Goal: Use online tool/utility: Utilize a website feature to perform a specific function

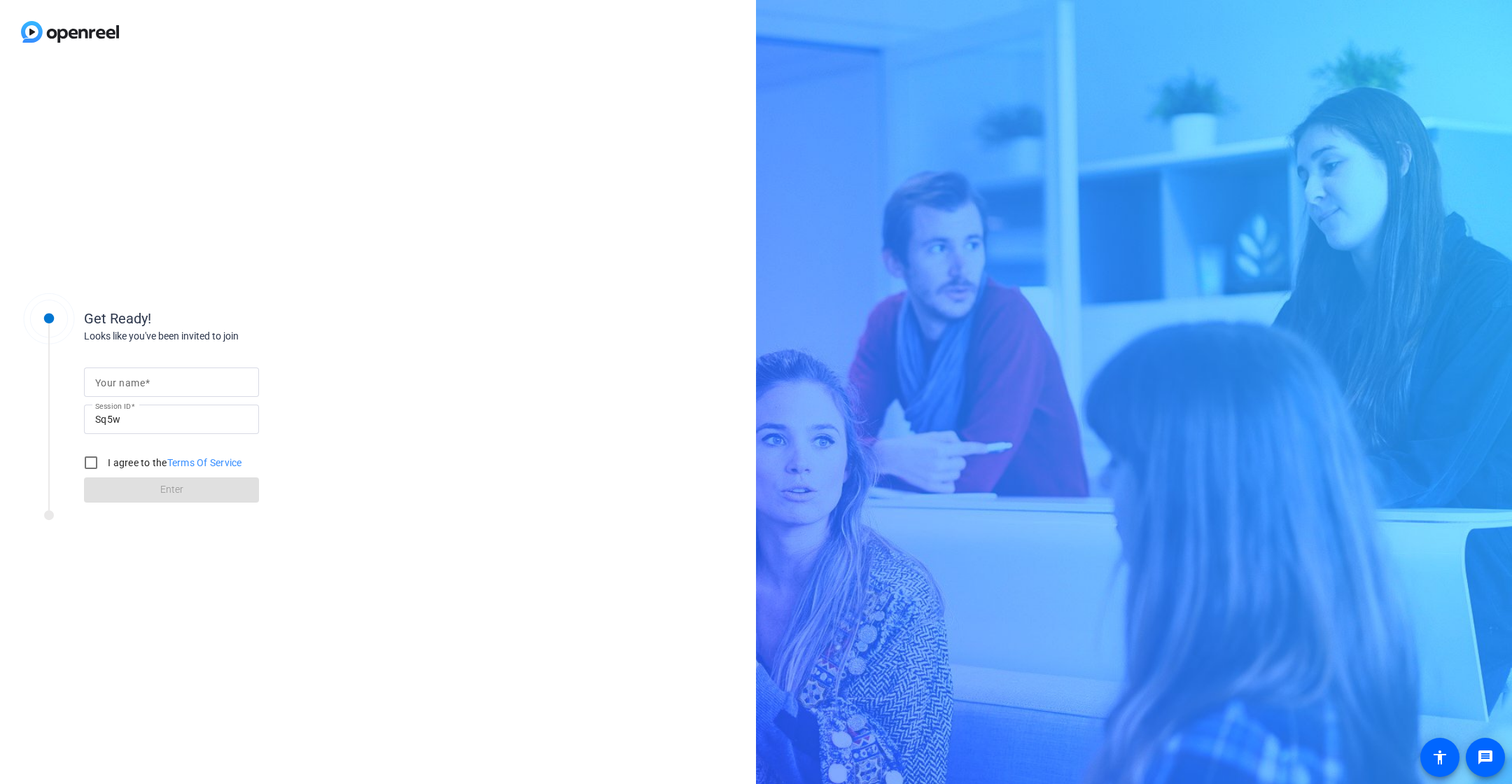
click at [145, 379] on span at bounding box center [147, 383] width 5 height 11
click at [145, 379] on input "Your name" at bounding box center [171, 382] width 152 height 17
type input "[PERSON_NAME]"
click at [91, 462] on input "I agree to the Terms Of Service" at bounding box center [91, 462] width 28 height 28
checkbox input "true"
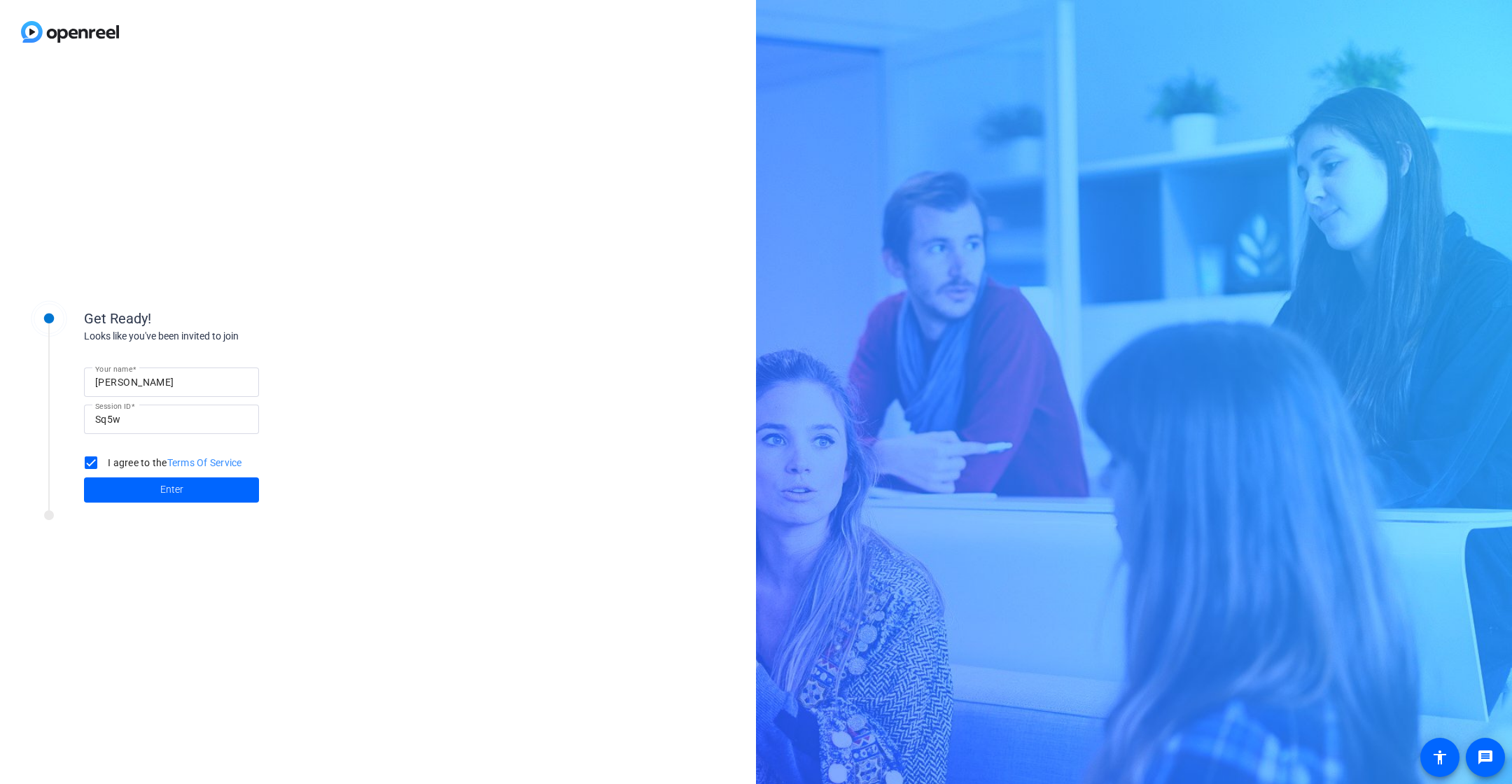
click at [508, 361] on div "Get Ready! Looks like you've been invited to join Your name [PERSON_NAME] Sessi…" at bounding box center [378, 424] width 756 height 720
click at [184, 486] on span at bounding box center [171, 490] width 175 height 33
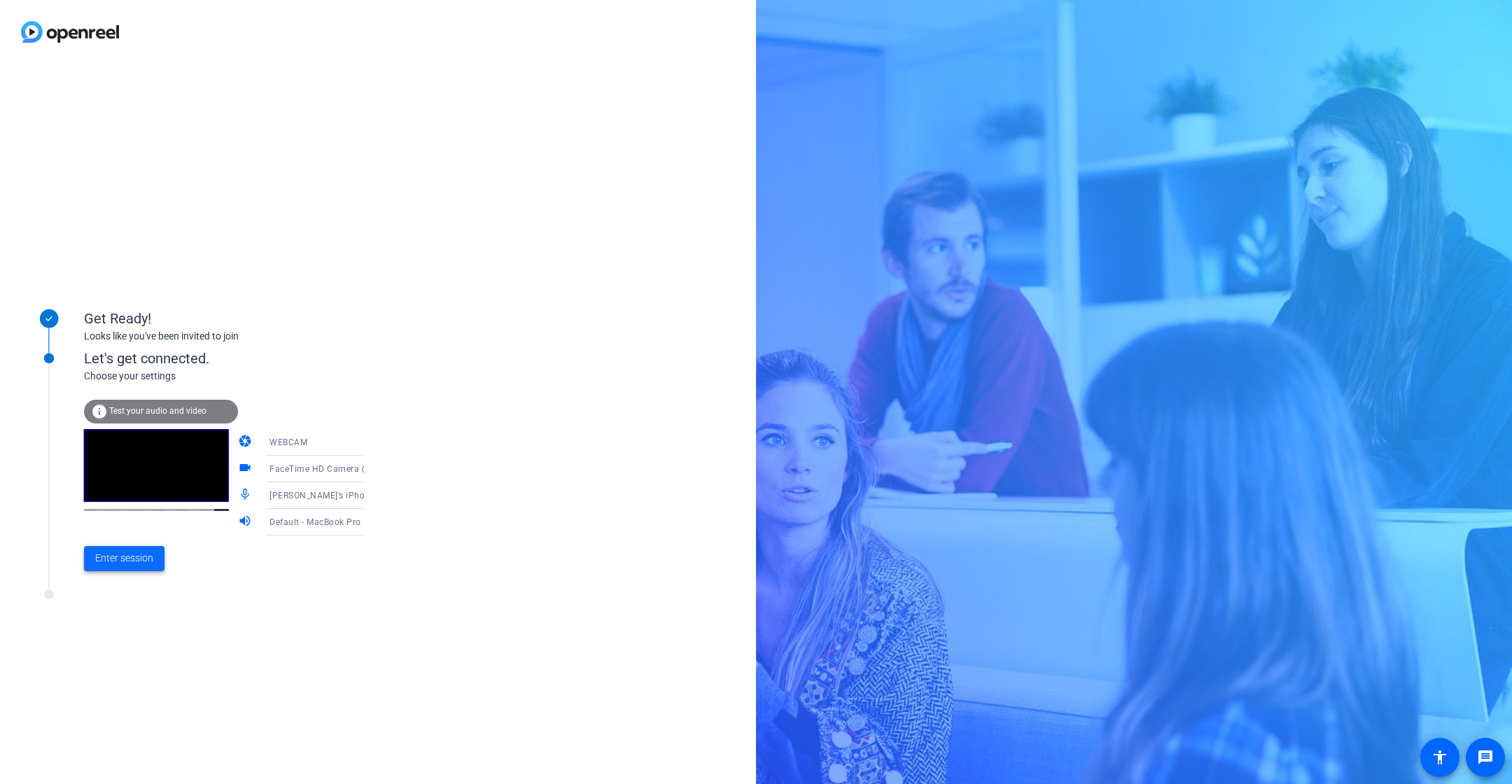
click at [126, 561] on span "Enter session" at bounding box center [124, 557] width 58 height 14
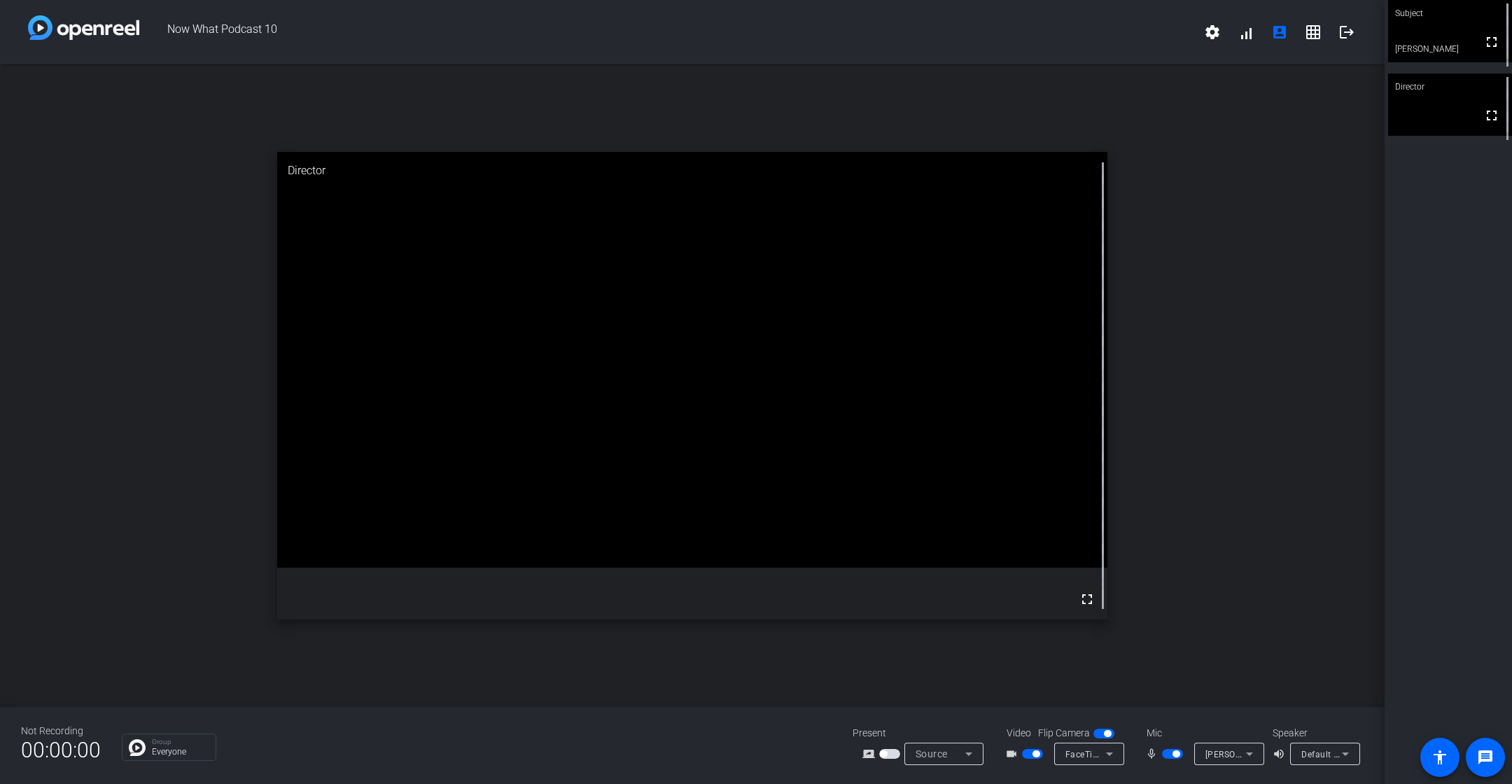
click at [1247, 753] on icon at bounding box center [1249, 754] width 7 height 4
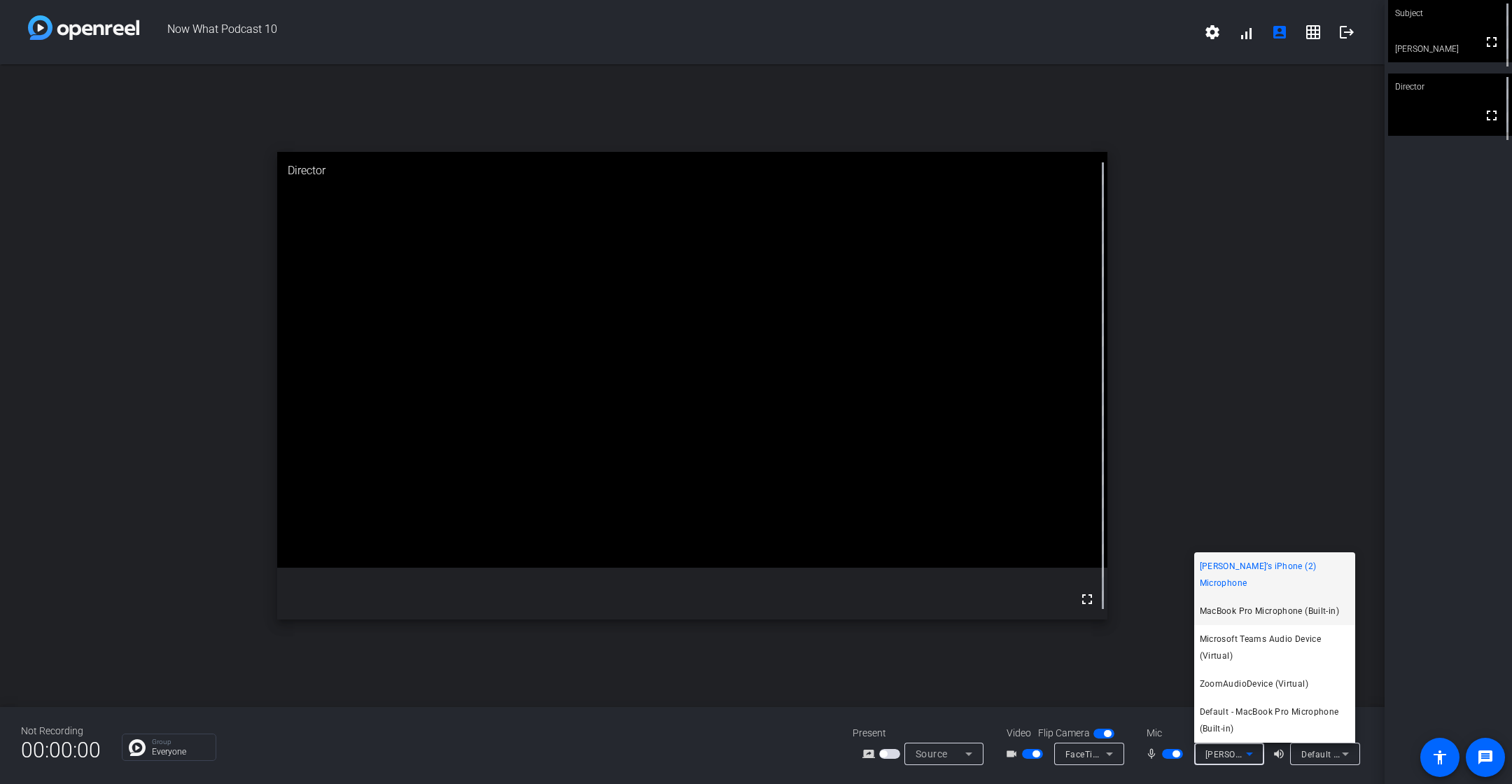
click at [1239, 606] on span "MacBook Pro Microphone (Built-in)" at bounding box center [1270, 612] width 139 height 17
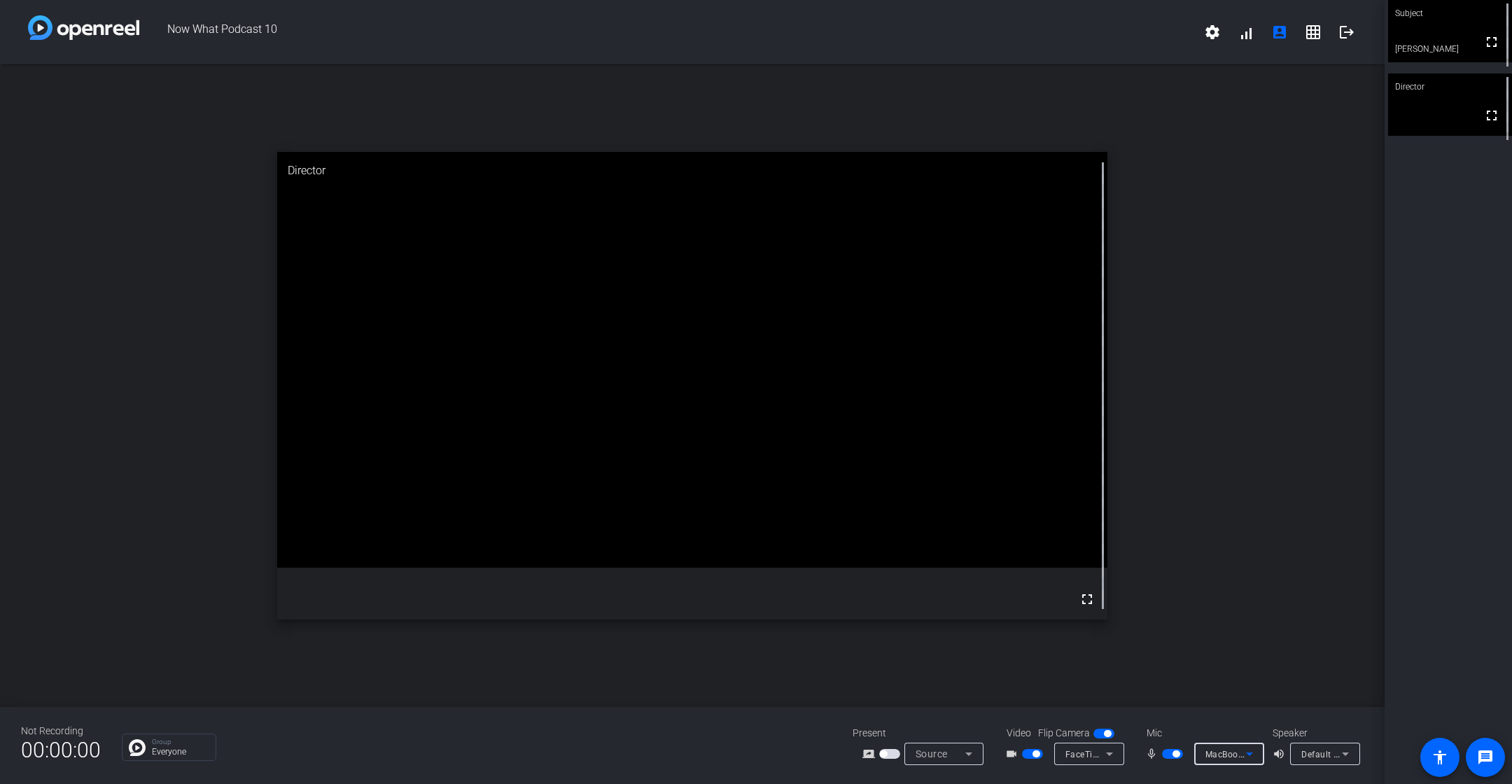
click at [1242, 754] on icon at bounding box center [1250, 754] width 17 height 17
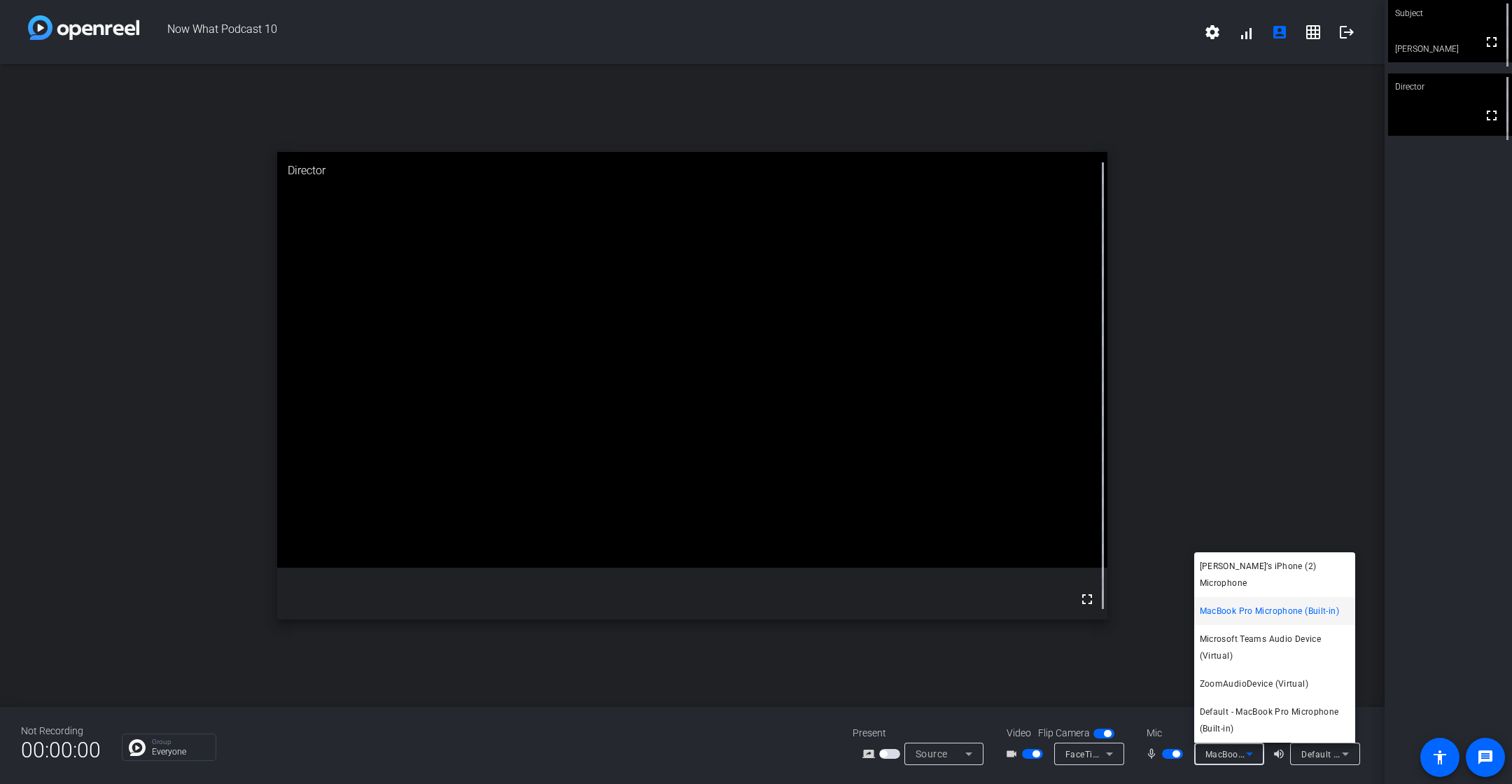
click at [1192, 509] on div at bounding box center [756, 392] width 1512 height 784
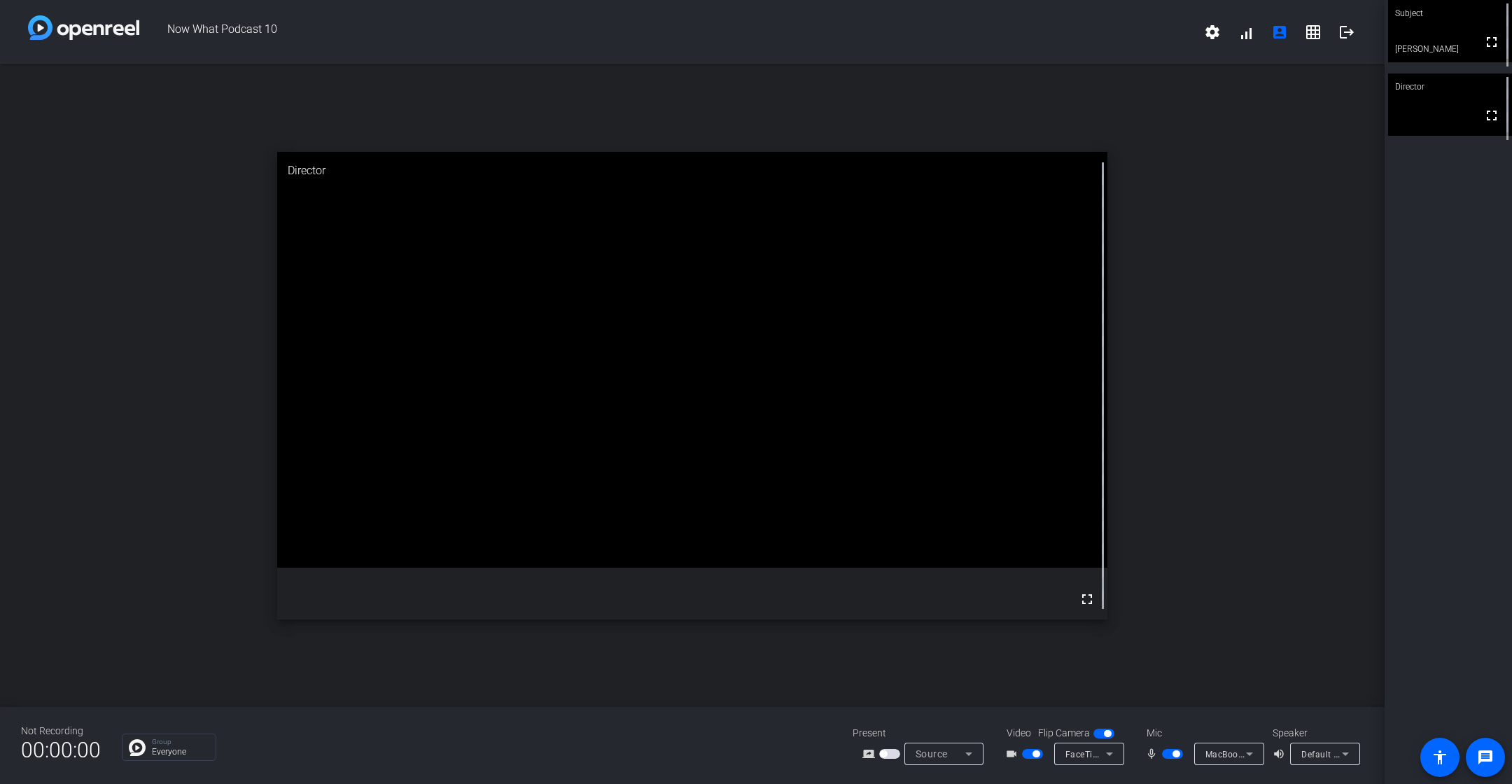
click at [1030, 754] on span "button" at bounding box center [1033, 754] width 21 height 10
click at [1029, 755] on span "button" at bounding box center [1026, 754] width 7 height 7
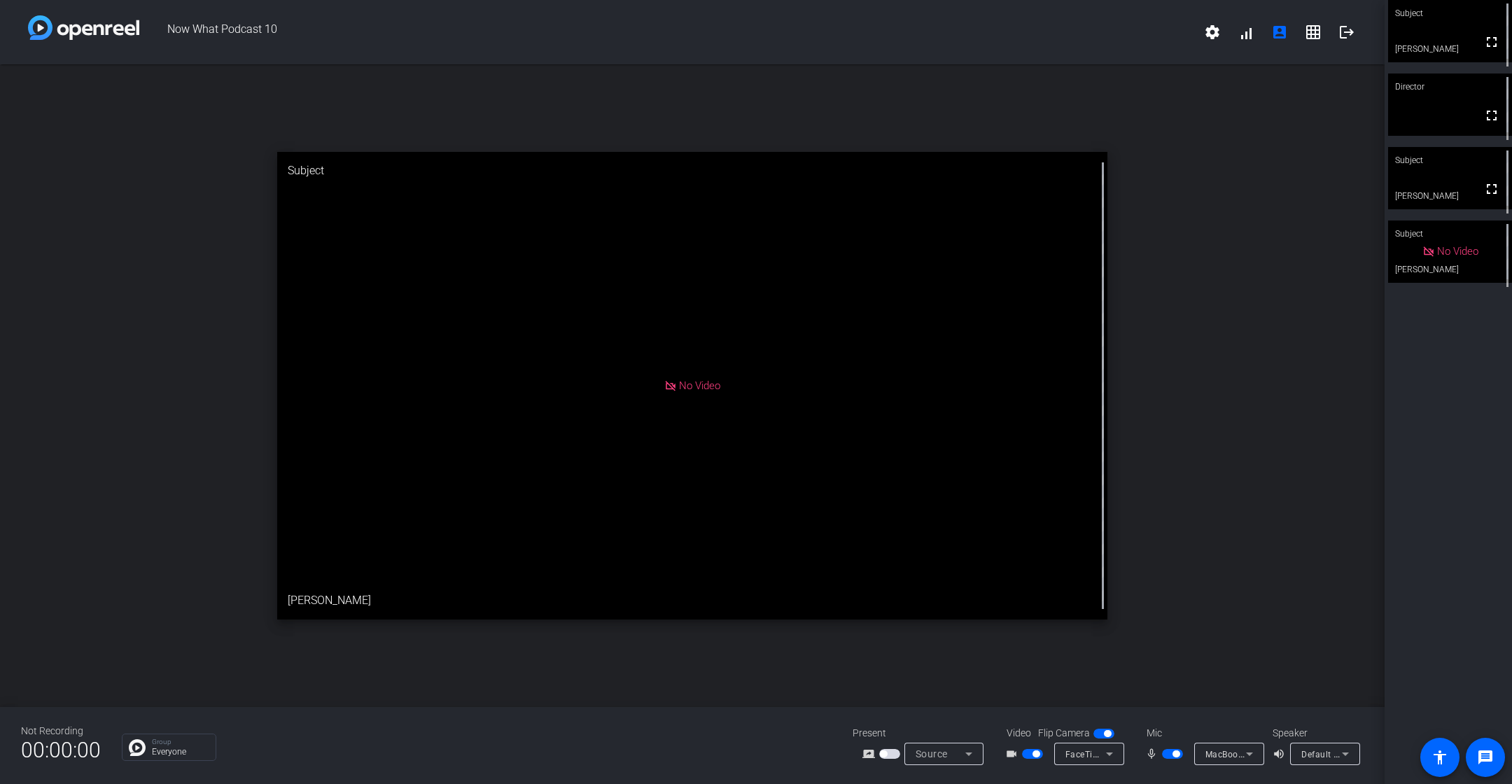
click at [1171, 757] on span "button" at bounding box center [1173, 754] width 21 height 10
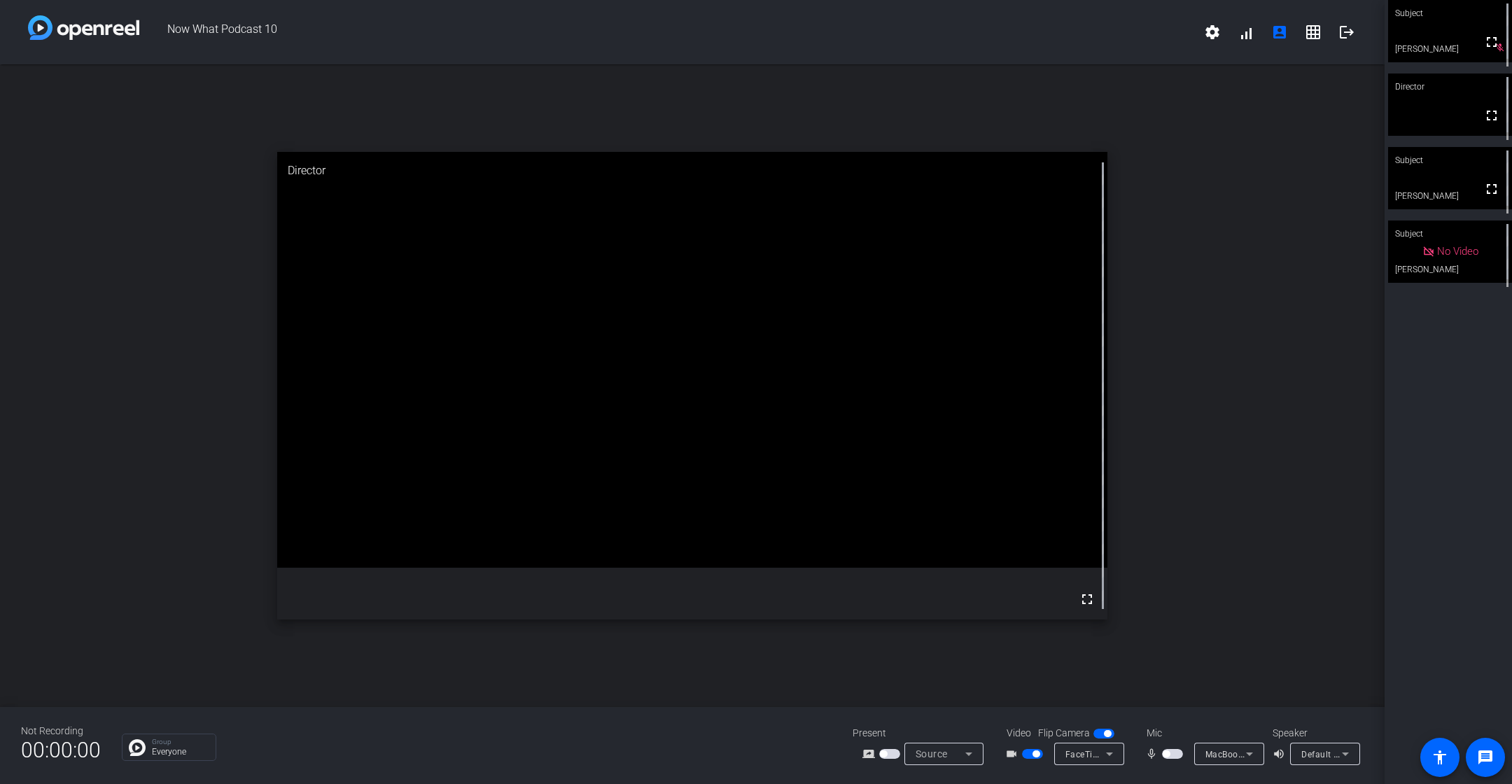
click at [1171, 754] on span "button" at bounding box center [1173, 754] width 21 height 10
click at [1313, 38] on mat-icon "grid_on" at bounding box center [1314, 32] width 17 height 17
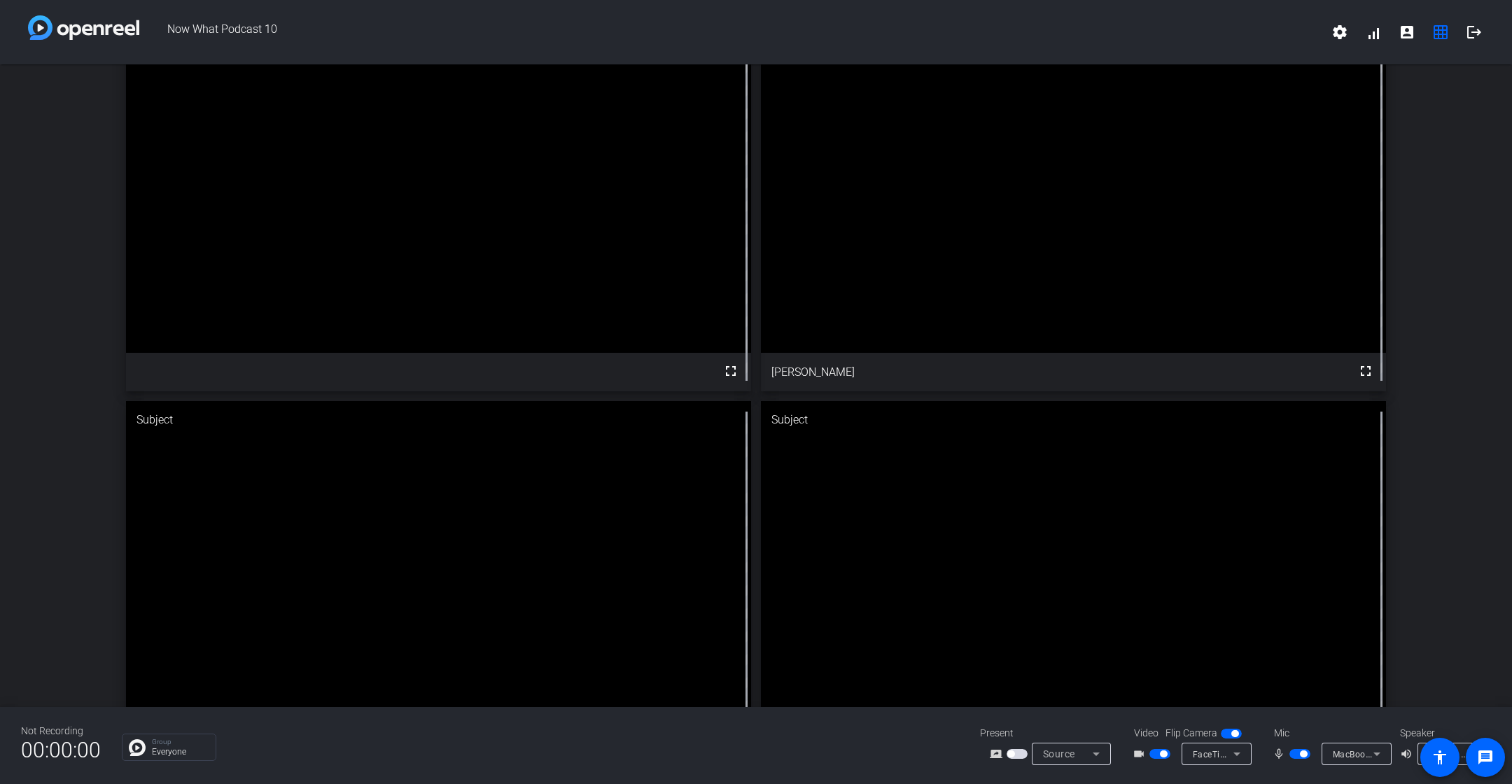
scroll to position [48, 0]
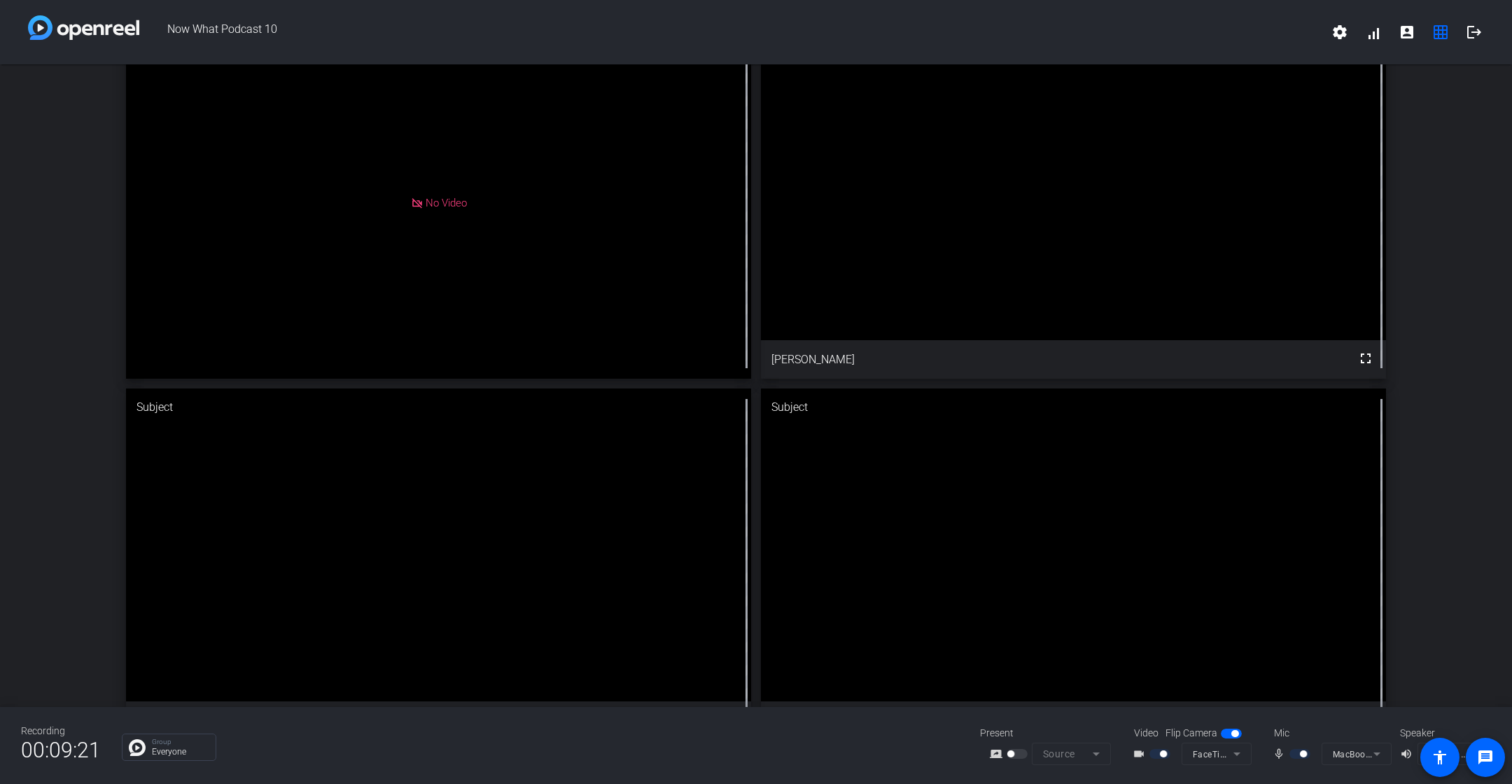
click at [1300, 756] on div at bounding box center [1301, 754] width 24 height 10
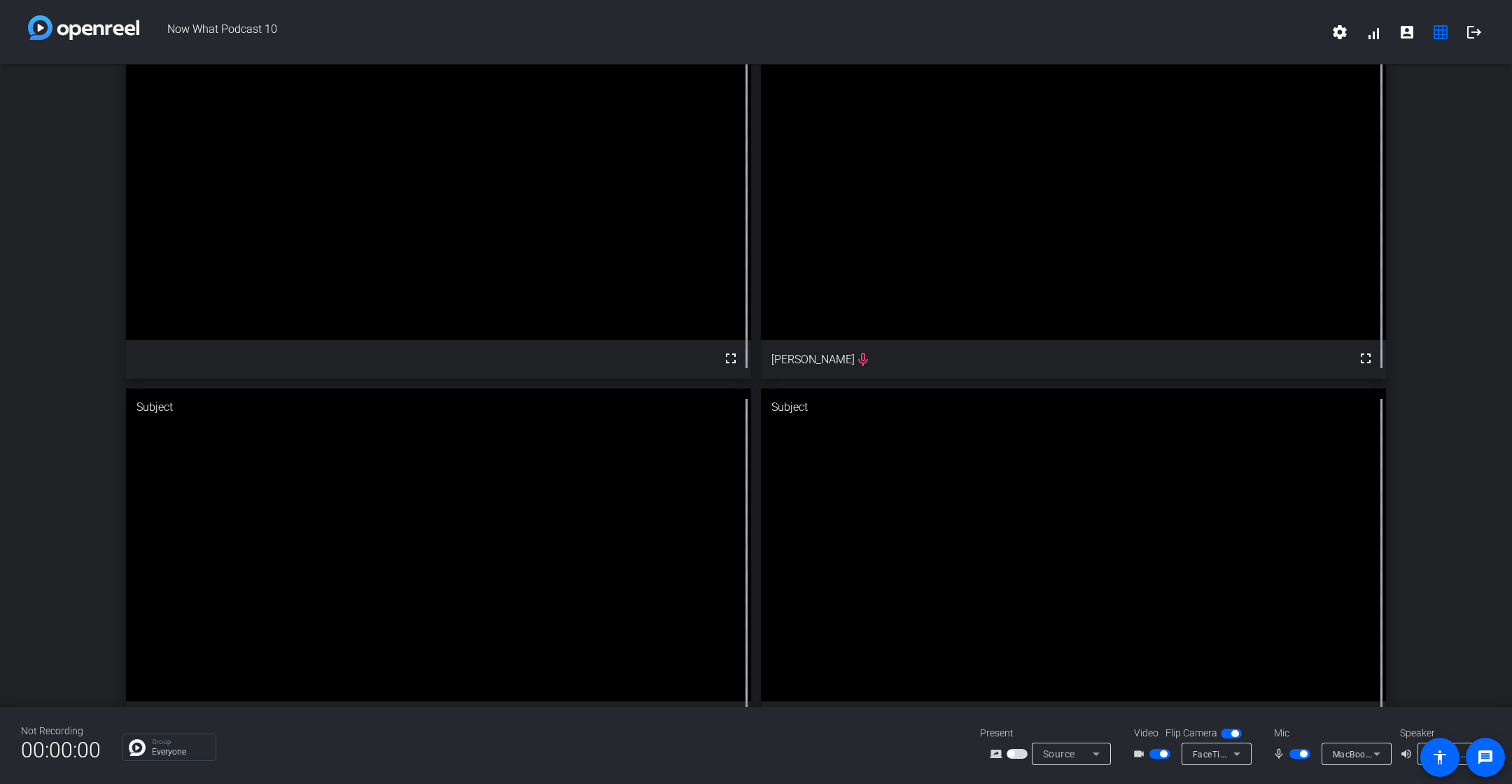
click at [1306, 754] on span "button" at bounding box center [1303, 754] width 7 height 7
click at [1298, 757] on span "button" at bounding box center [1300, 754] width 21 height 10
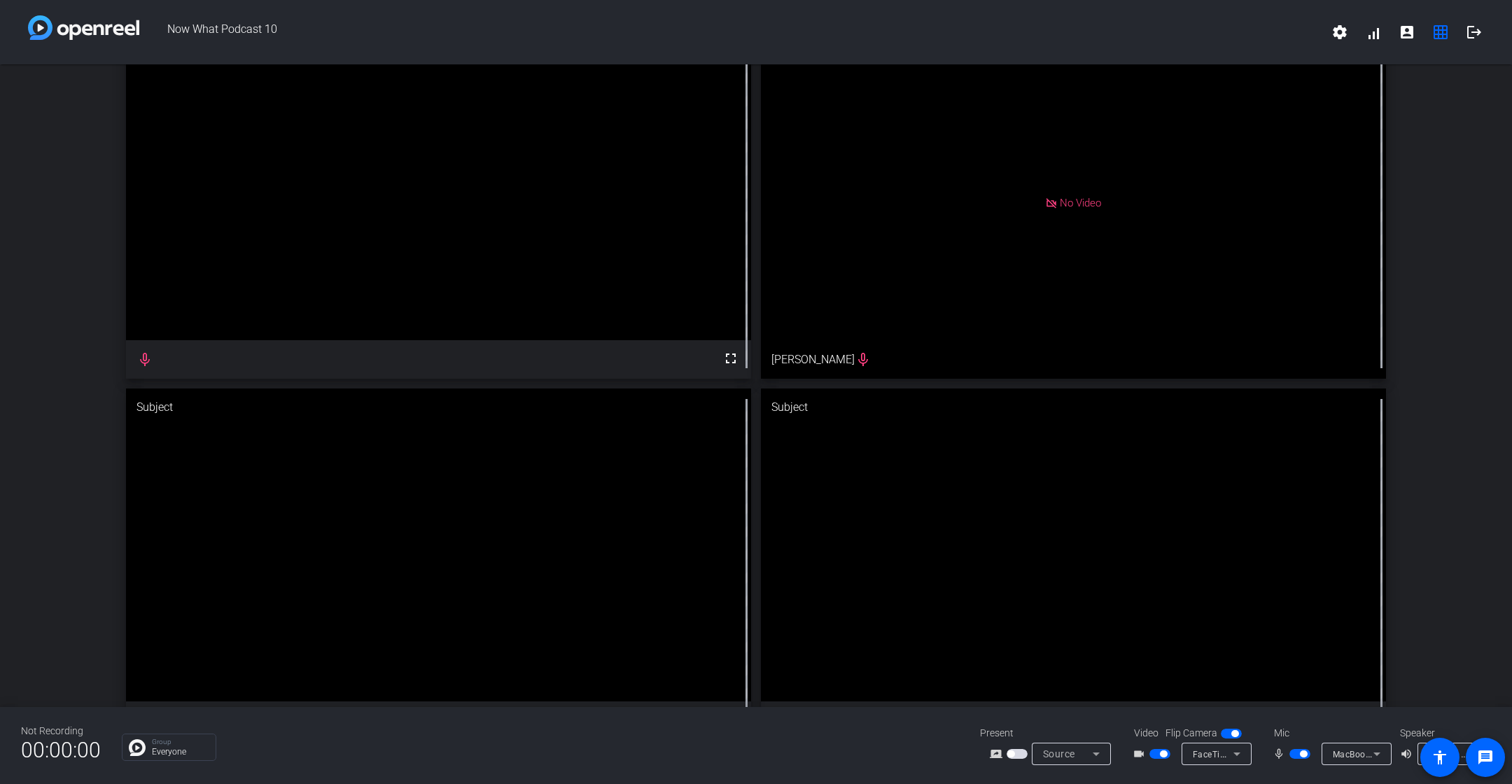
click at [1160, 756] on span "button" at bounding box center [1160, 754] width 21 height 10
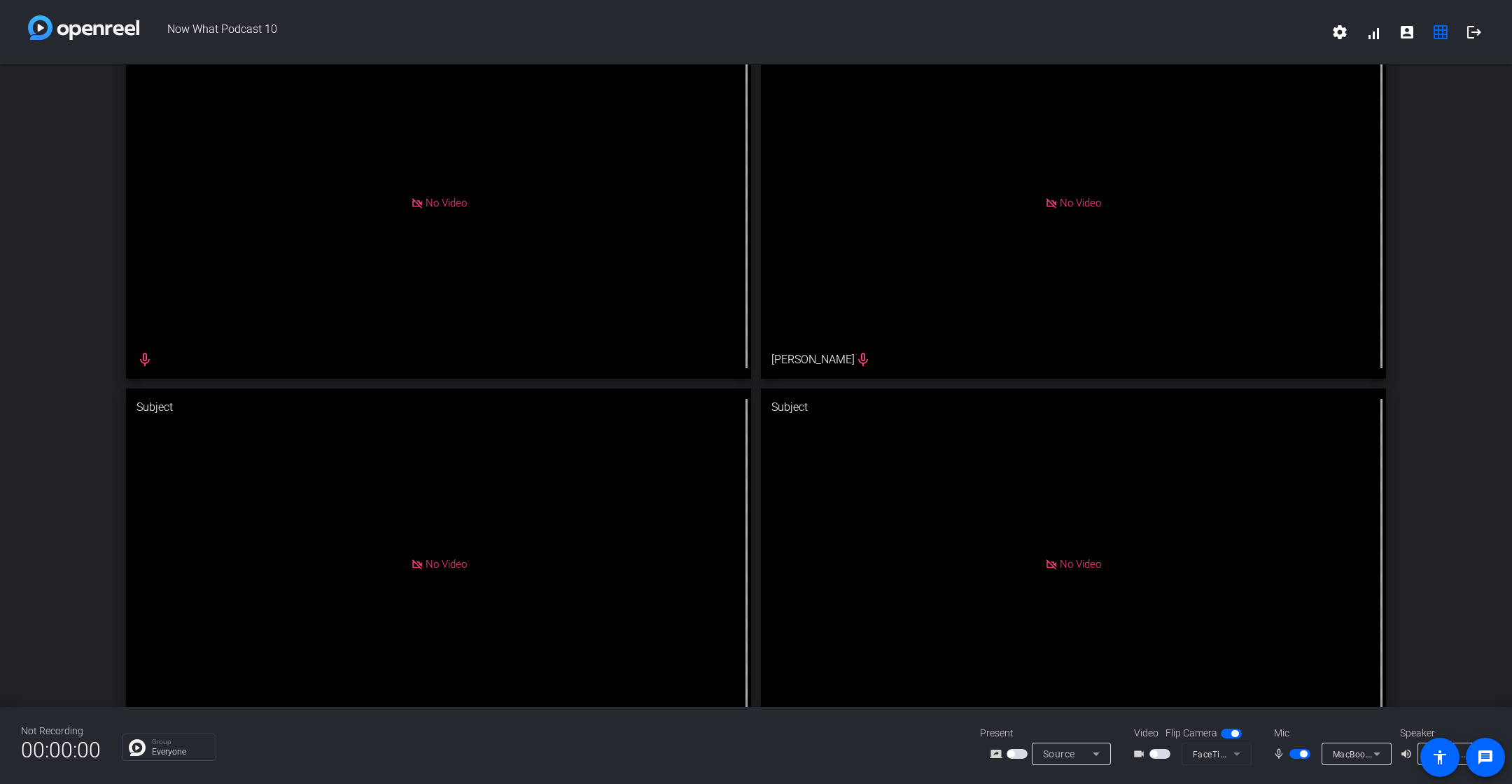
click at [1302, 756] on span "button" at bounding box center [1303, 754] width 7 height 7
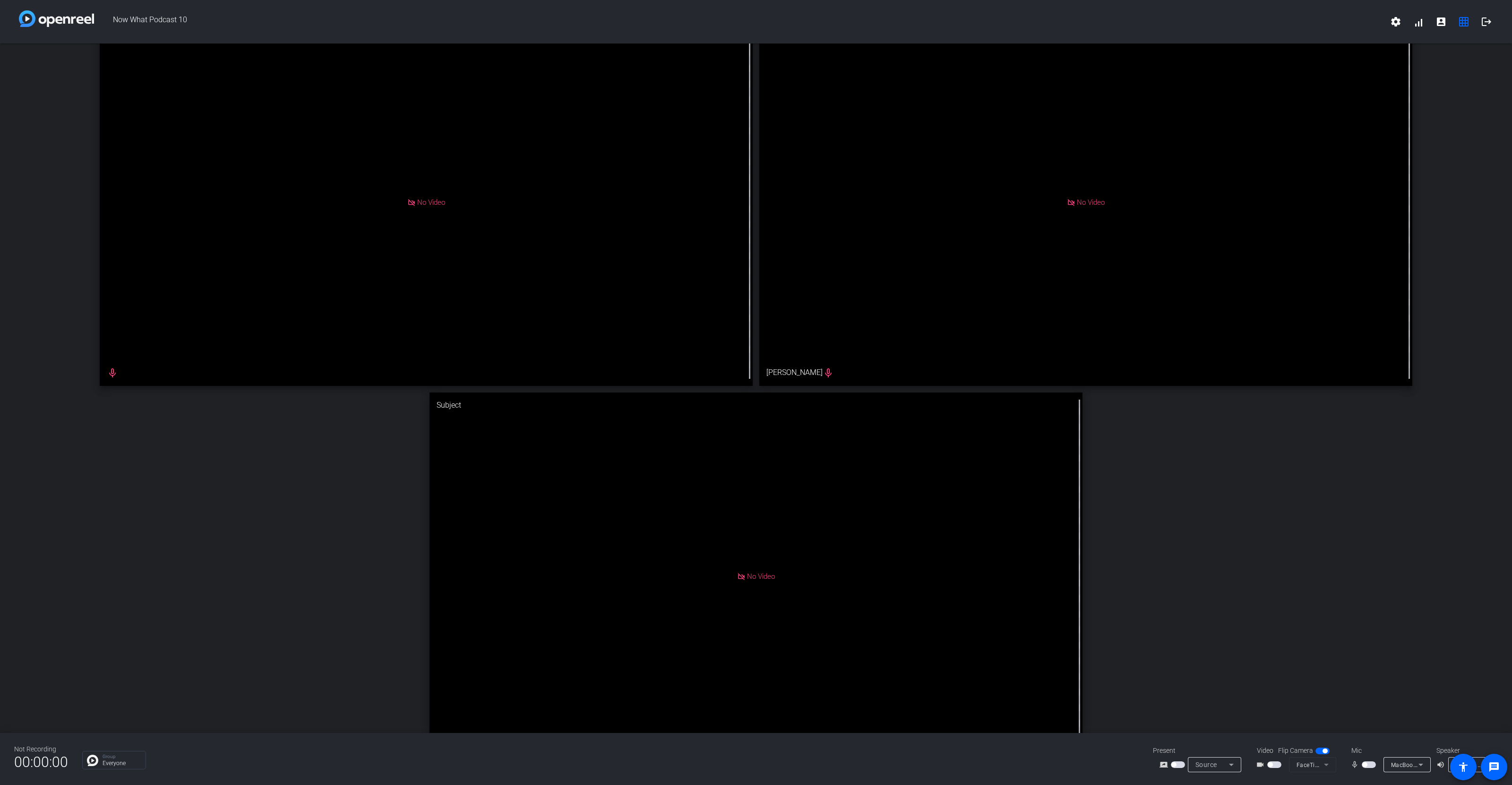
scroll to position [0, 0]
